Goal: Entertainment & Leisure: Consume media (video, audio)

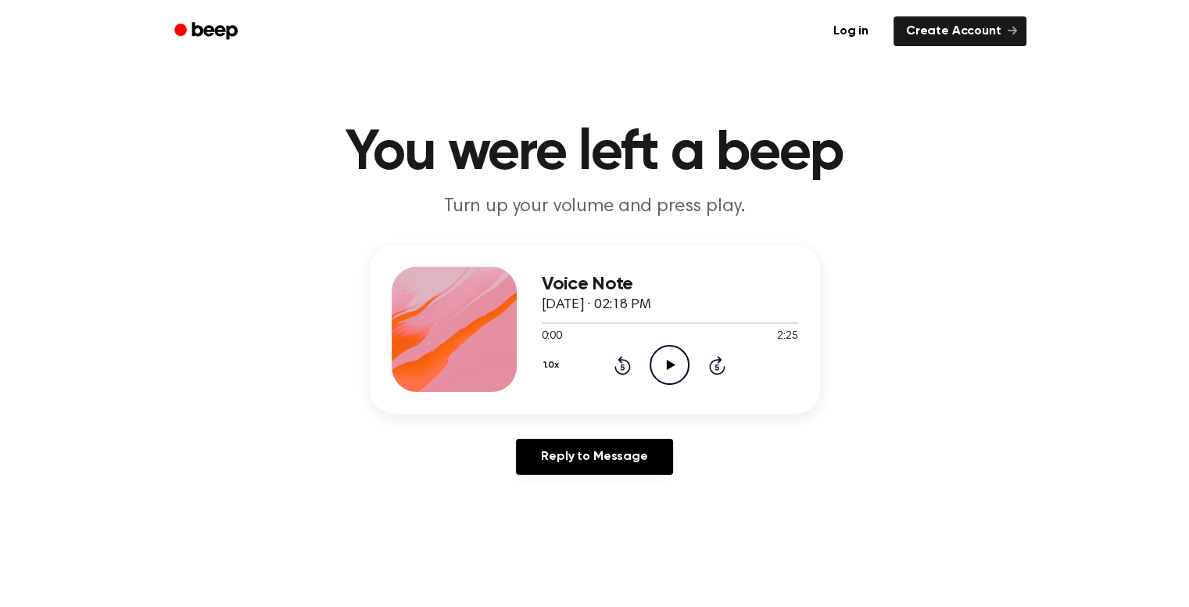
click at [852, 526] on main "You were left a beep Turn up your volume and press play. Voice Note [DATE] · 02…" at bounding box center [594, 482] width 1189 height 964
click at [660, 357] on icon "Play Audio" at bounding box center [670, 365] width 40 height 40
click at [660, 357] on icon "Pause Audio" at bounding box center [670, 365] width 40 height 40
click at [610, 371] on div "1.0x Rewind 5 seconds Play Audio Skip 5 seconds" at bounding box center [670, 365] width 256 height 40
click at [616, 368] on icon at bounding box center [622, 365] width 16 height 19
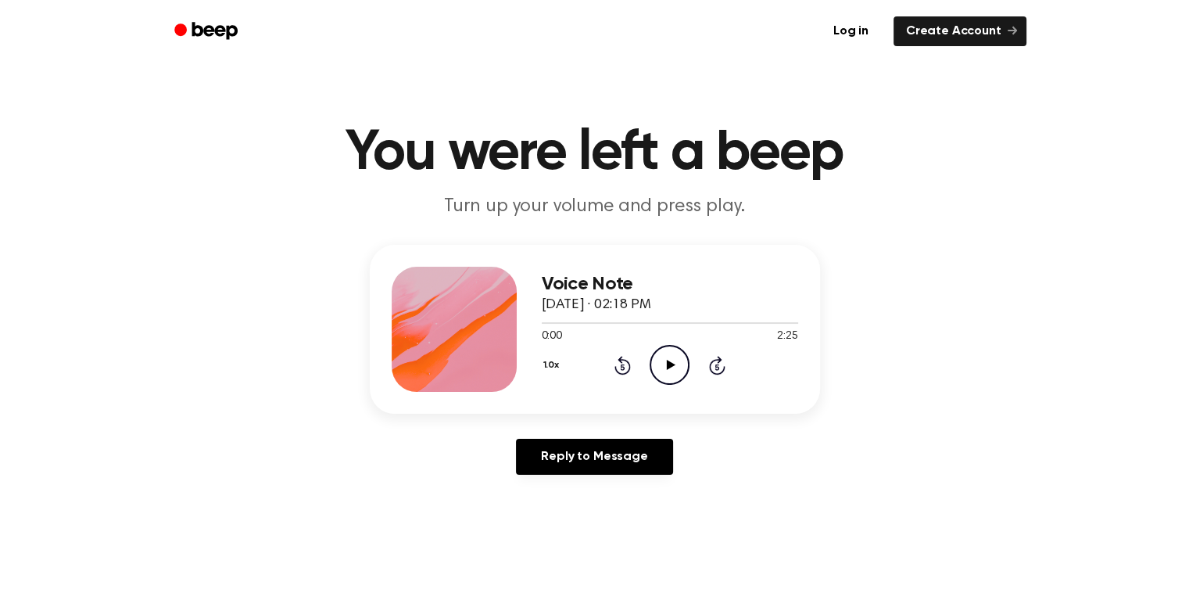
click at [815, 514] on main "You were left a beep Turn up your volume and press play. Voice Note [DATE] · 02…" at bounding box center [594, 482] width 1189 height 964
click at [663, 367] on icon "Play Audio" at bounding box center [670, 365] width 40 height 40
click at [663, 367] on icon "Pause Audio" at bounding box center [670, 365] width 40 height 40
click at [610, 367] on div "1.0x Rewind 5 seconds Play Audio Skip 5 seconds" at bounding box center [670, 365] width 256 height 40
click at [620, 360] on icon at bounding box center [622, 365] width 16 height 19
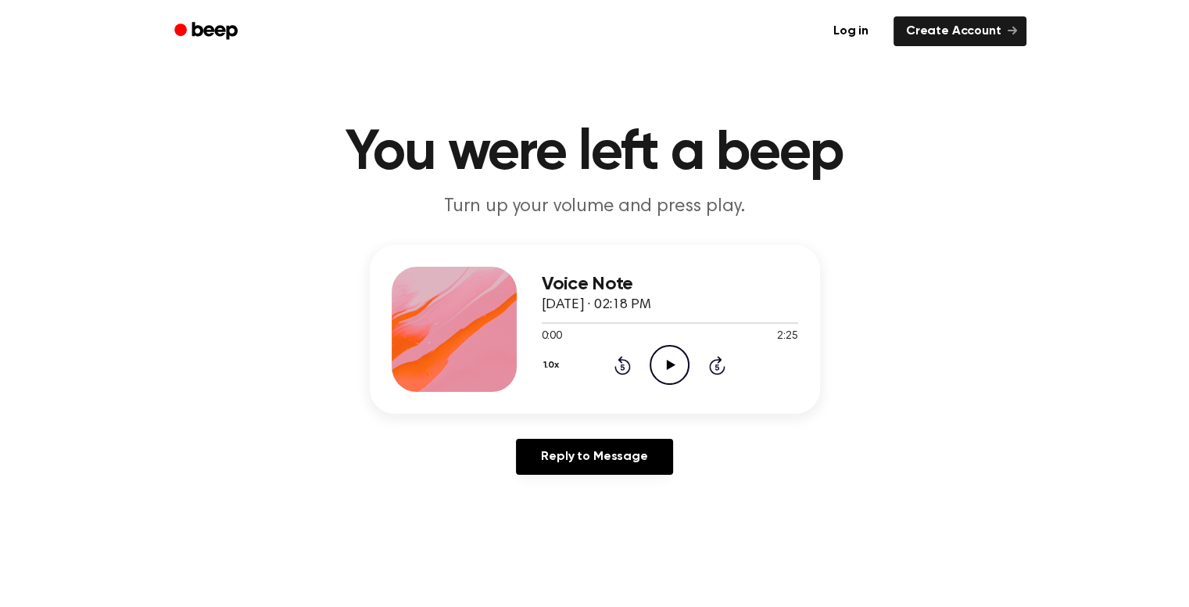
click at [683, 375] on icon "Play Audio" at bounding box center [670, 365] width 40 height 40
click at [683, 375] on icon "Pause Audio" at bounding box center [670, 365] width 40 height 40
click at [615, 363] on icon "Rewind 5 seconds" at bounding box center [622, 365] width 17 height 20
click at [676, 357] on icon "Play Audio" at bounding box center [670, 365] width 40 height 40
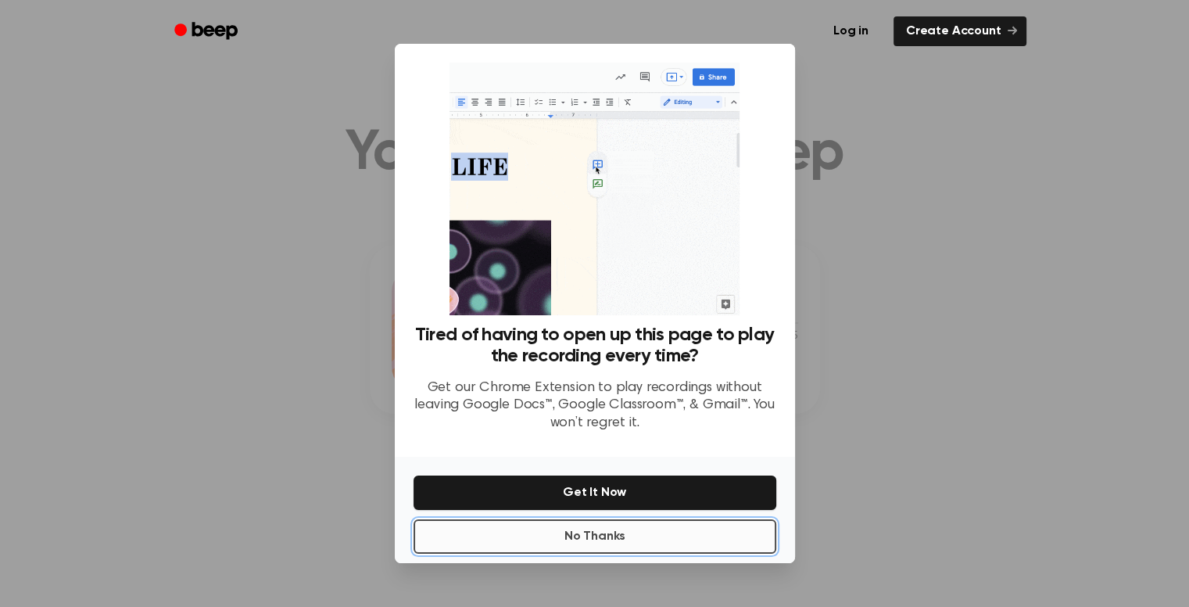
click at [632, 539] on button "No Thanks" at bounding box center [595, 536] width 363 height 34
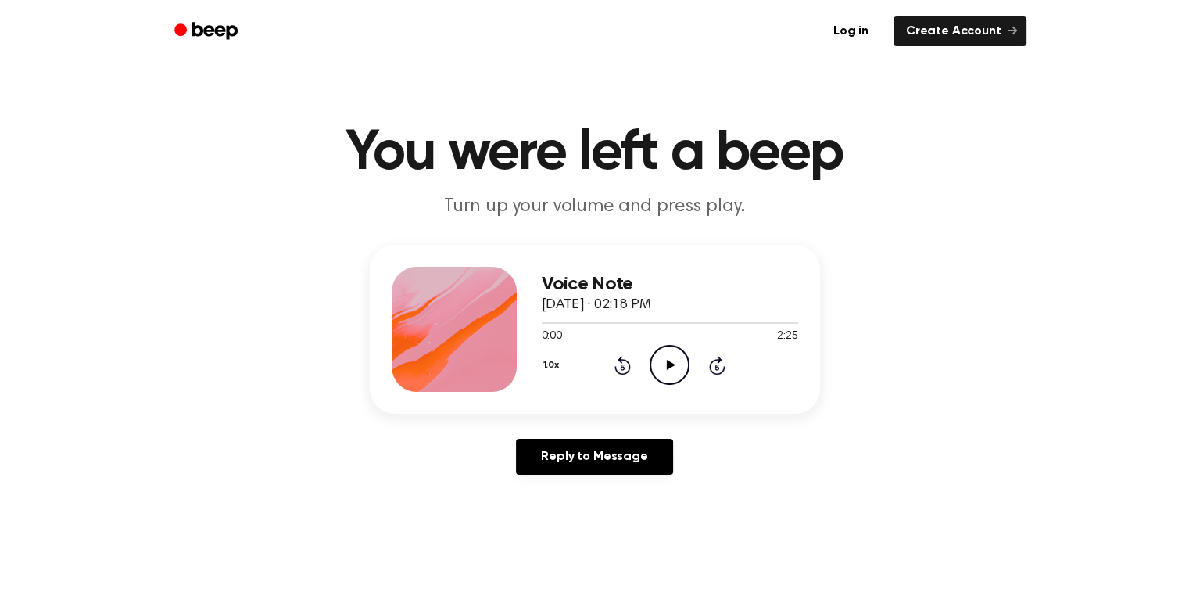
click at [659, 367] on icon "Play Audio" at bounding box center [670, 365] width 40 height 40
click at [659, 367] on icon "Pause Audio" at bounding box center [670, 365] width 40 height 40
click at [619, 367] on icon "Rewind 5 seconds" at bounding box center [622, 365] width 17 height 20
click at [660, 363] on icon "Play Audio" at bounding box center [670, 365] width 40 height 40
click at [660, 363] on icon "Pause Audio" at bounding box center [670, 365] width 40 height 40
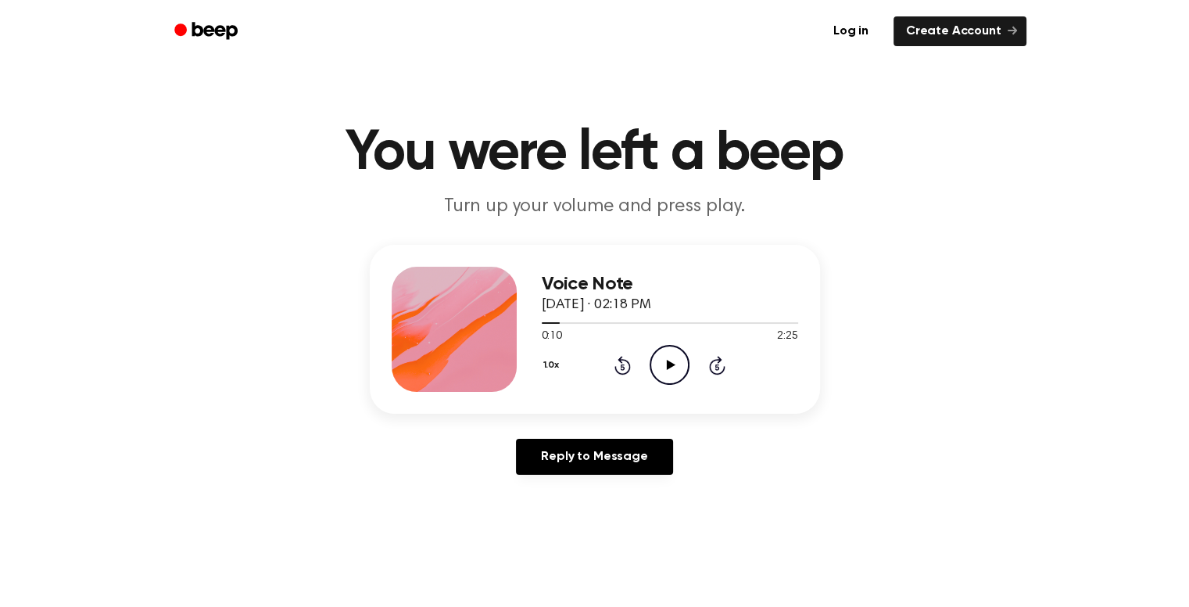
click at [628, 363] on icon at bounding box center [622, 365] width 16 height 19
click at [676, 367] on icon "Play Audio" at bounding box center [670, 365] width 40 height 40
click at [678, 368] on icon "Pause Audio" at bounding box center [670, 365] width 40 height 40
click at [646, 366] on div "1.0x Rewind 5 seconds Play Audio Skip 5 seconds" at bounding box center [670, 365] width 256 height 40
click at [657, 368] on icon "Play Audio" at bounding box center [670, 365] width 40 height 40
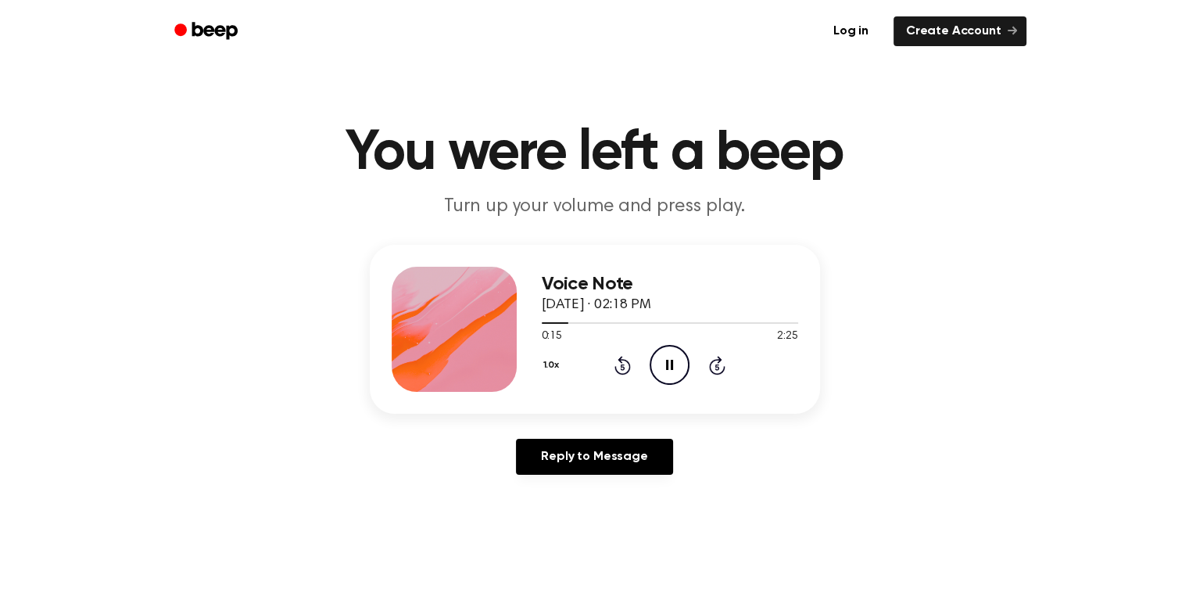
click at [622, 363] on icon "Rewind 5 seconds" at bounding box center [622, 365] width 17 height 20
click at [801, 500] on main "You were left a beep Turn up your volume and press play. Voice Note [DATE] · 02…" at bounding box center [594, 482] width 1189 height 964
click at [616, 369] on icon at bounding box center [622, 365] width 16 height 19
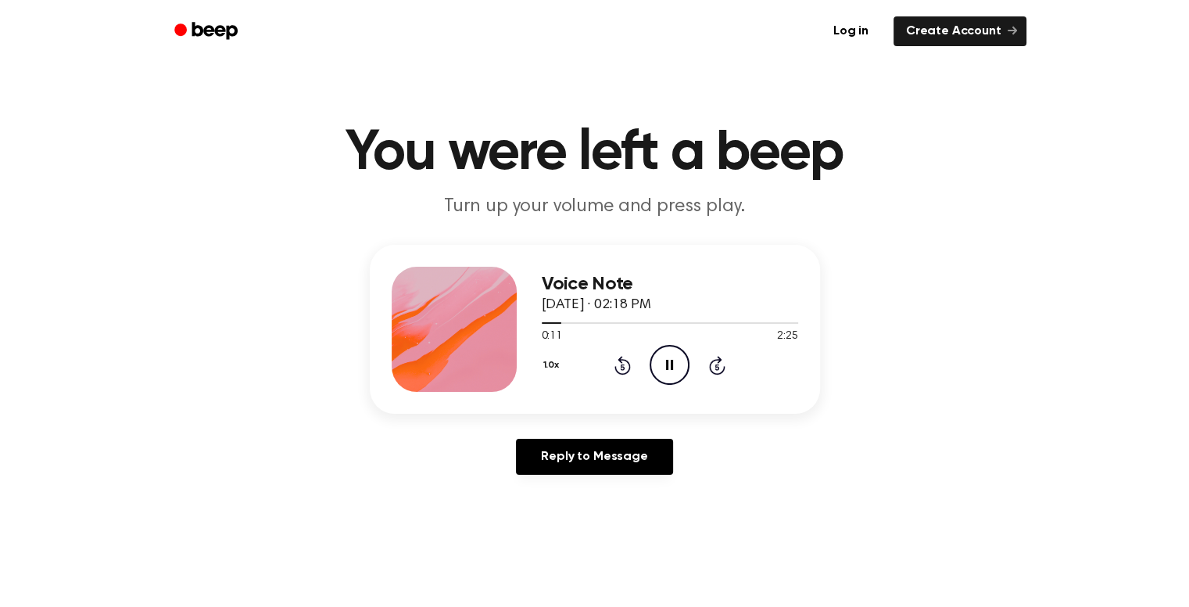
click at [671, 365] on icon at bounding box center [669, 365] width 7 height 10
click at [676, 360] on icon "Play Audio" at bounding box center [670, 365] width 40 height 40
click at [621, 362] on icon at bounding box center [622, 365] width 16 height 19
